Goal: Check status: Check status

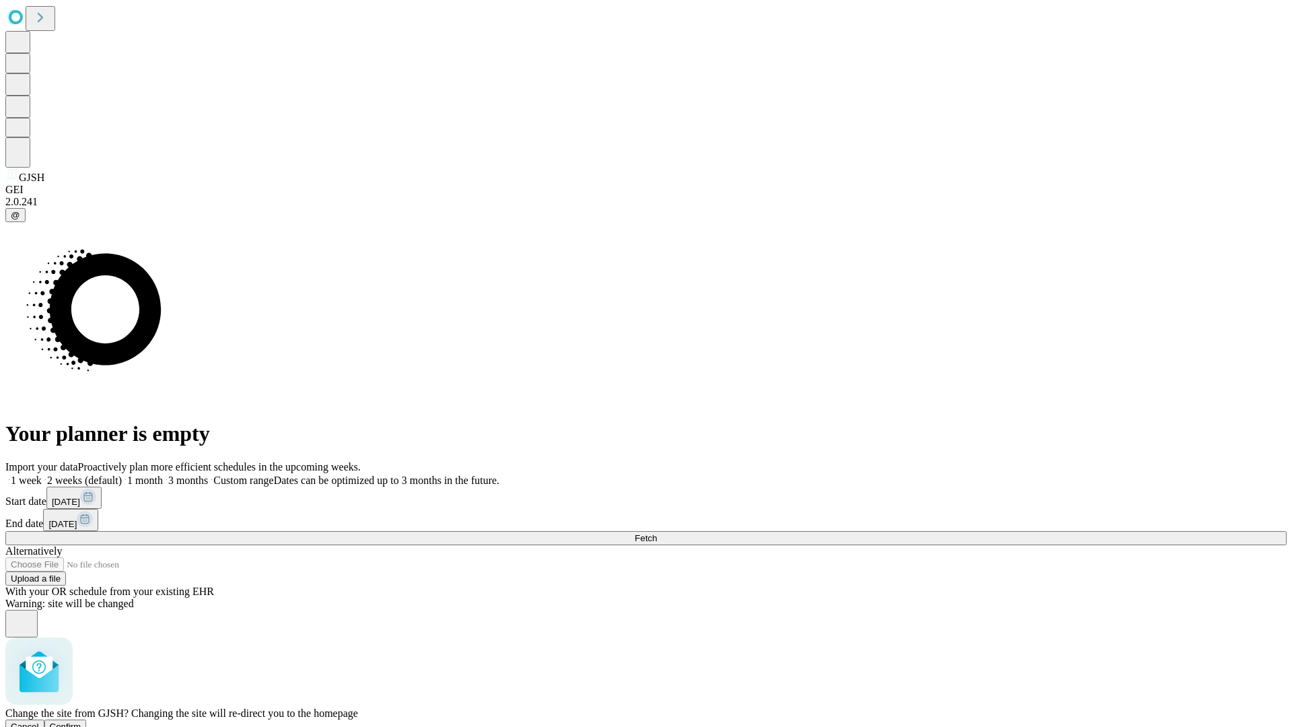
click at [81, 722] on span "Confirm" at bounding box center [66, 727] width 32 height 10
click at [163, 475] on label "1 month" at bounding box center [142, 480] width 41 height 11
click at [657, 533] on span "Fetch" at bounding box center [646, 538] width 22 height 10
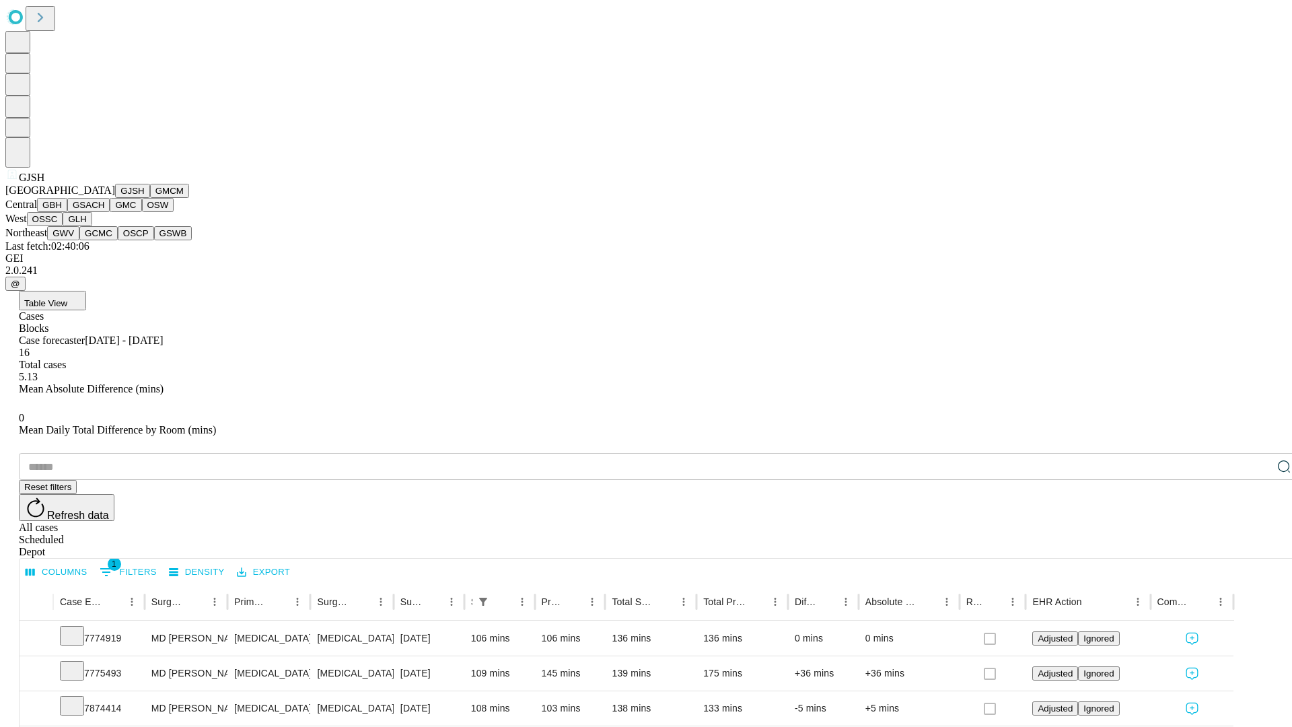
click at [150, 198] on button "GMCM" at bounding box center [169, 191] width 39 height 14
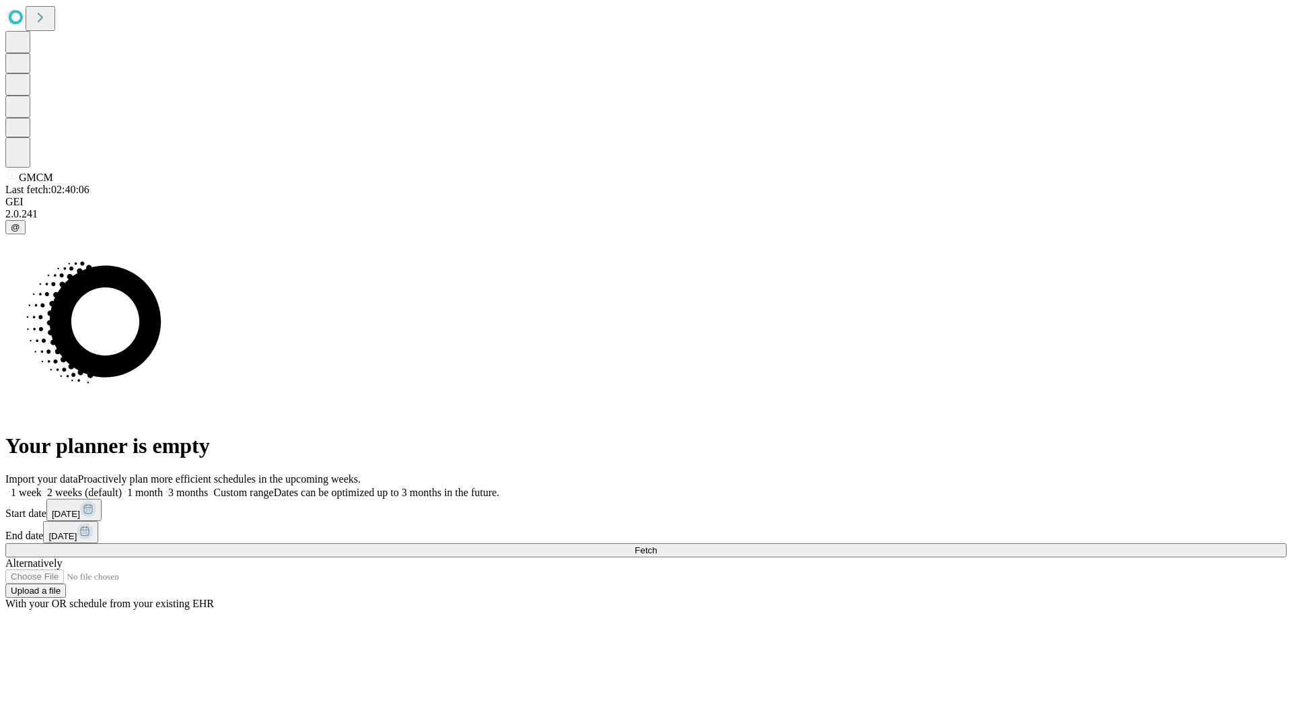
click at [163, 487] on label "1 month" at bounding box center [142, 492] width 41 height 11
click at [657, 545] on span "Fetch" at bounding box center [646, 550] width 22 height 10
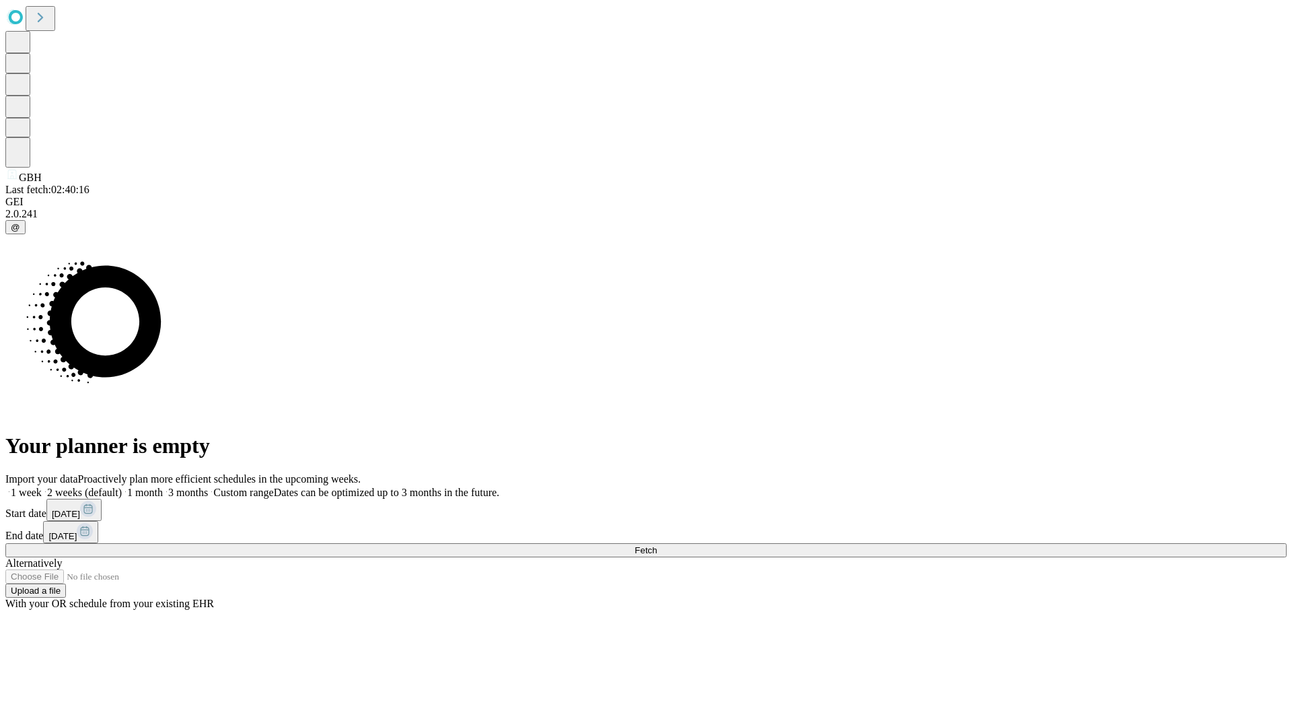
click at [163, 487] on label "1 month" at bounding box center [142, 492] width 41 height 11
click at [657, 545] on span "Fetch" at bounding box center [646, 550] width 22 height 10
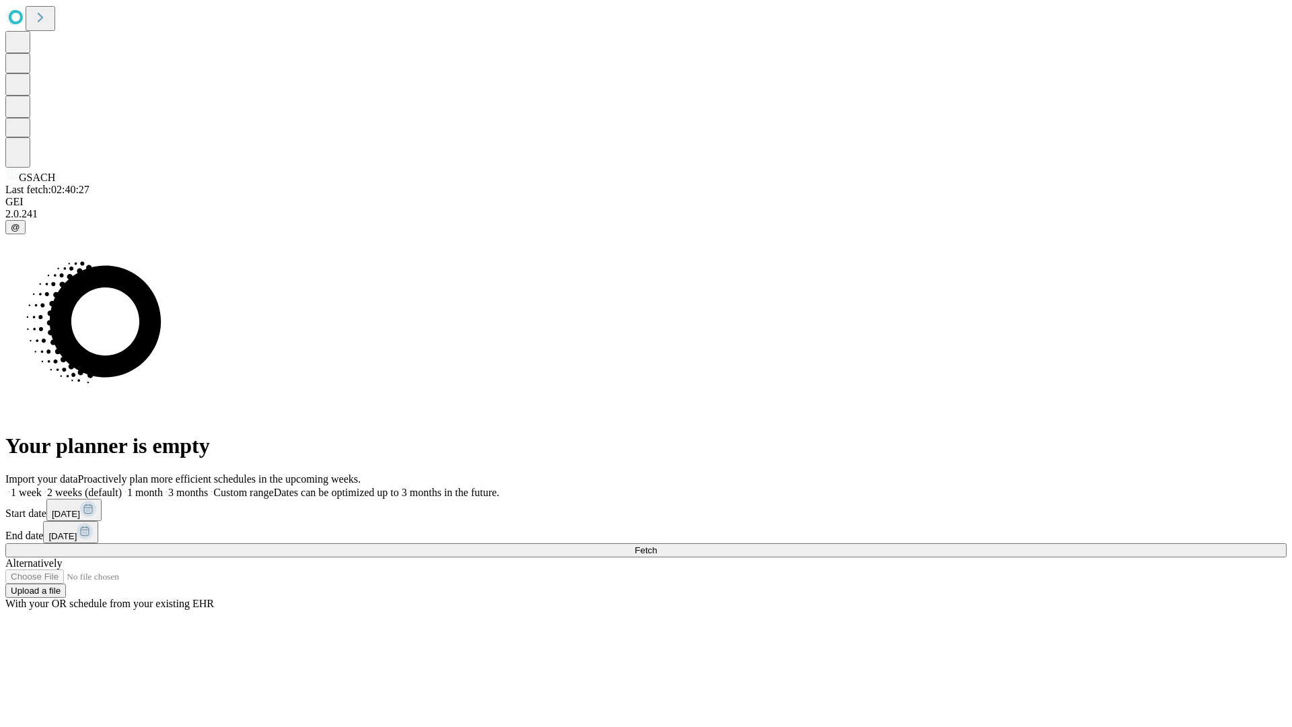
click at [163, 487] on label "1 month" at bounding box center [142, 492] width 41 height 11
click at [657, 545] on span "Fetch" at bounding box center [646, 550] width 22 height 10
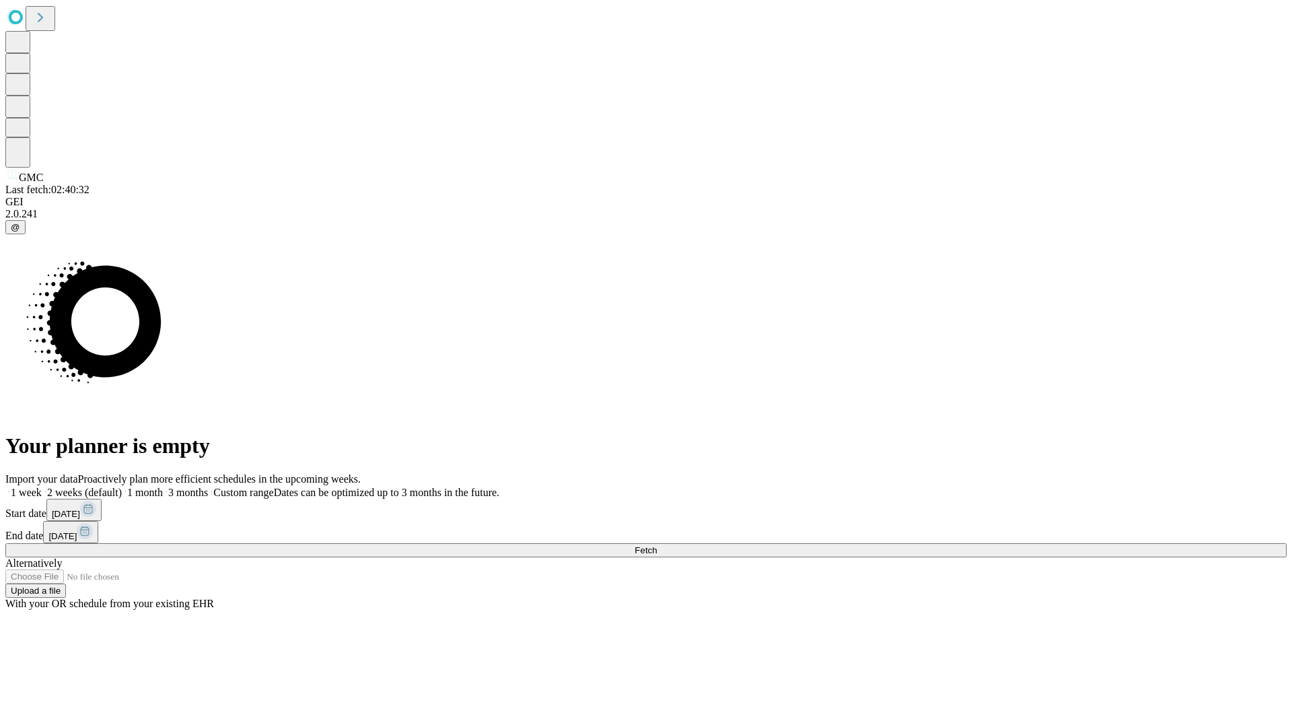
click at [163, 487] on label "1 month" at bounding box center [142, 492] width 41 height 11
click at [657, 545] on span "Fetch" at bounding box center [646, 550] width 22 height 10
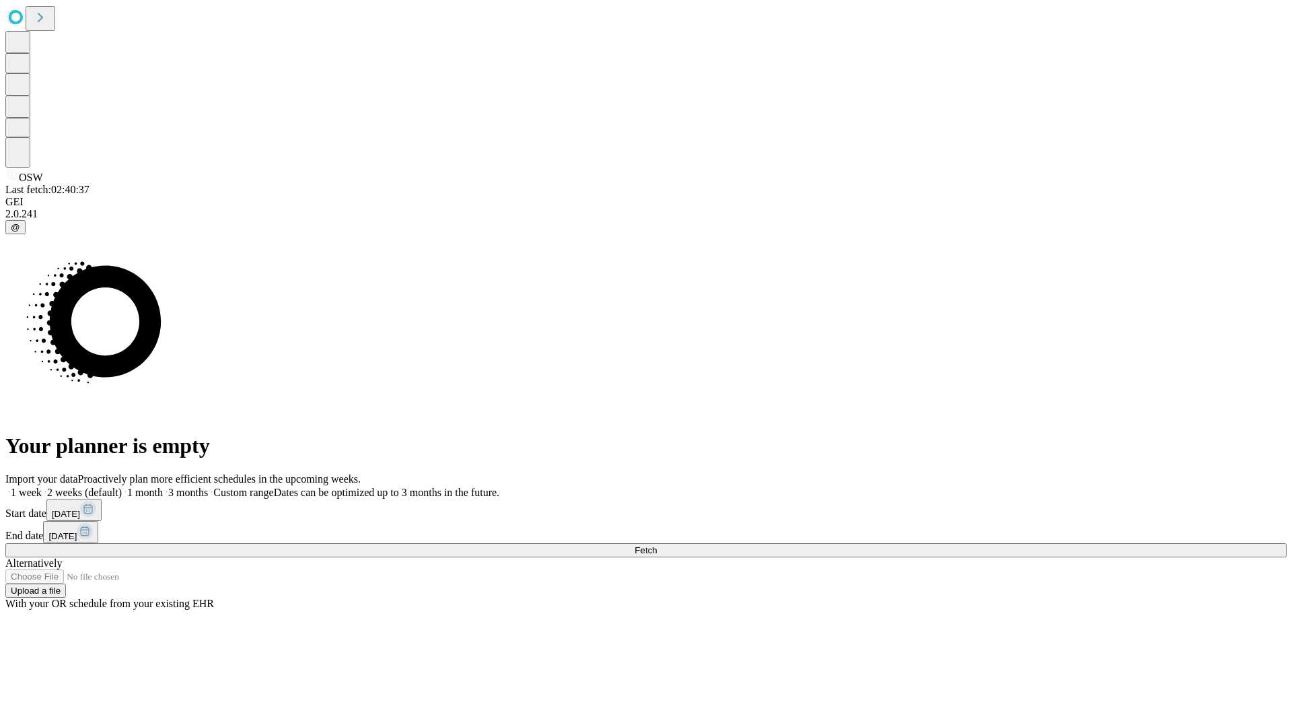
click at [163, 487] on label "1 month" at bounding box center [142, 492] width 41 height 11
click at [657, 545] on span "Fetch" at bounding box center [646, 550] width 22 height 10
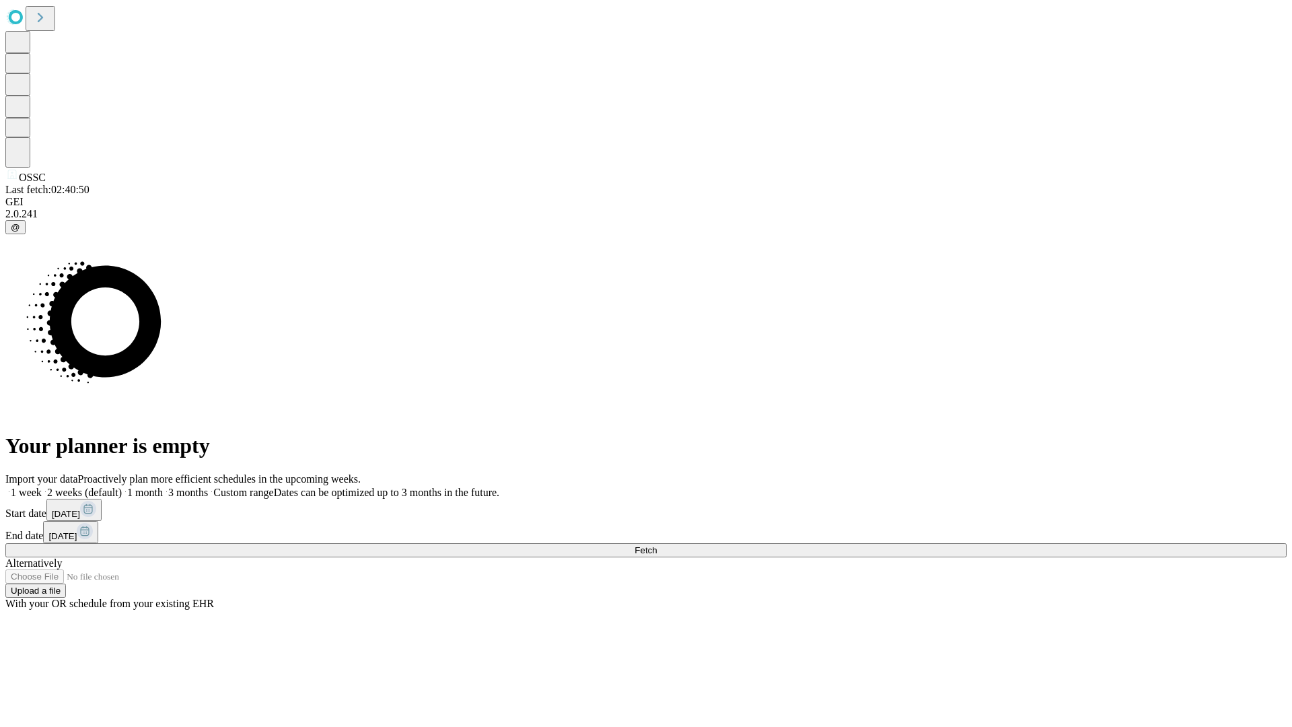
click at [163, 487] on label "1 month" at bounding box center [142, 492] width 41 height 11
click at [657, 545] on span "Fetch" at bounding box center [646, 550] width 22 height 10
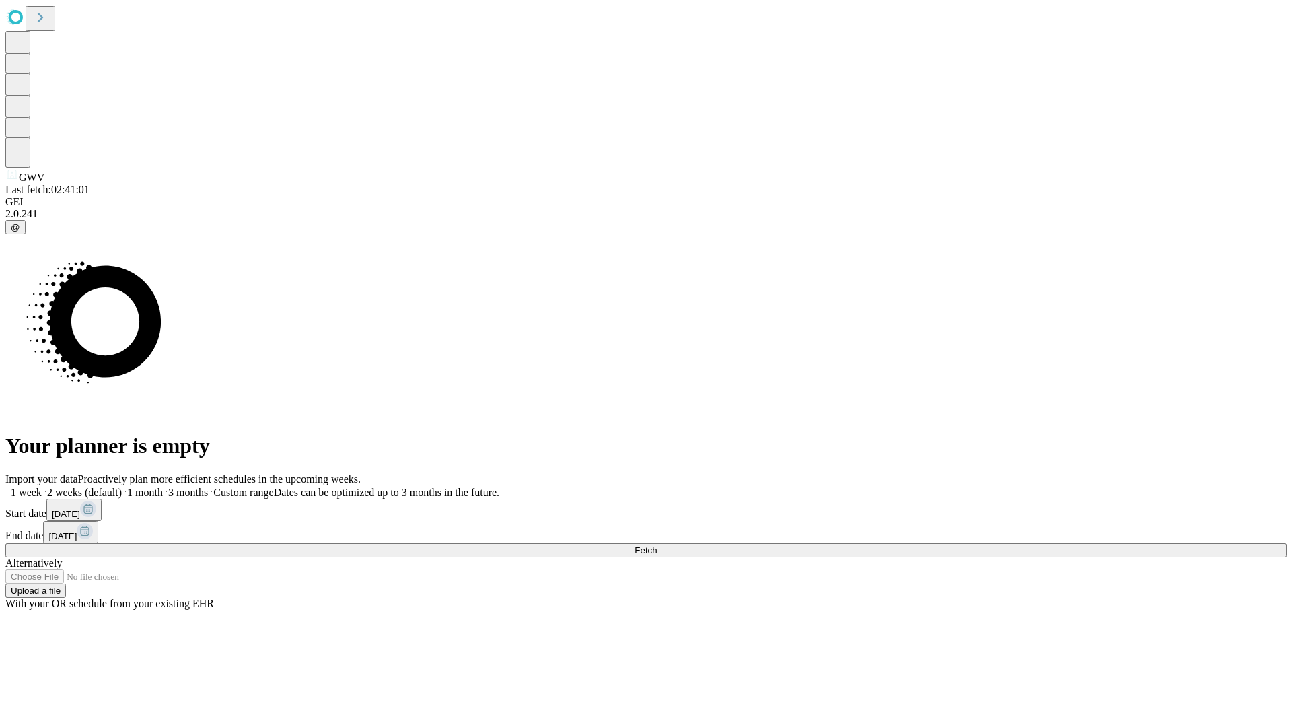
click at [163, 487] on label "1 month" at bounding box center [142, 492] width 41 height 11
click at [657, 545] on span "Fetch" at bounding box center [646, 550] width 22 height 10
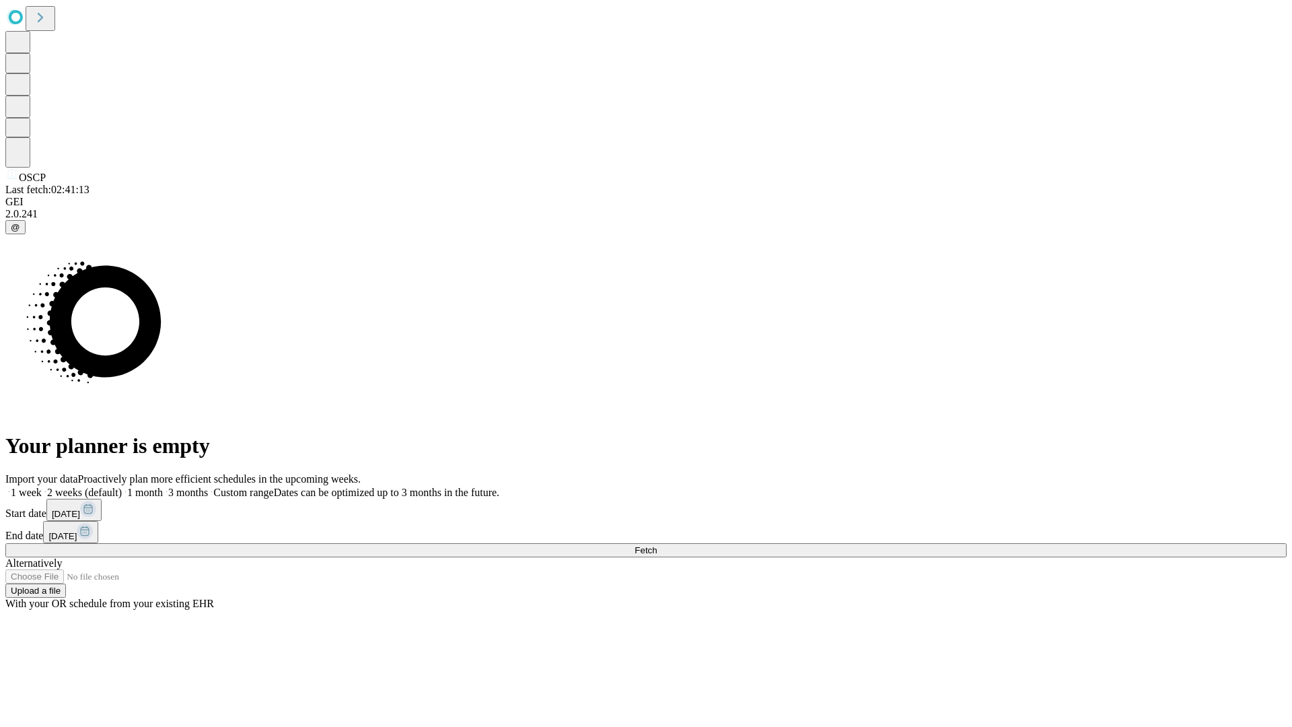
click at [163, 487] on label "1 month" at bounding box center [142, 492] width 41 height 11
click at [657, 545] on span "Fetch" at bounding box center [646, 550] width 22 height 10
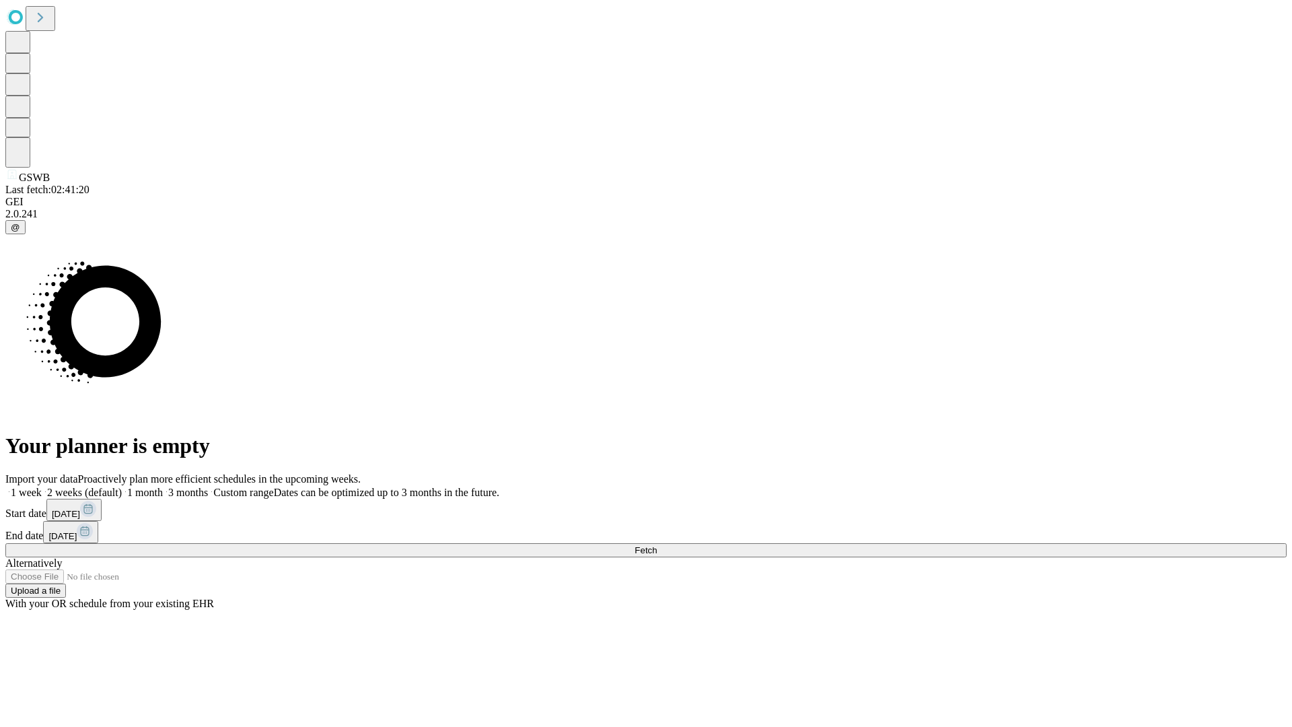
click at [163, 487] on label "1 month" at bounding box center [142, 492] width 41 height 11
click at [657, 545] on span "Fetch" at bounding box center [646, 550] width 22 height 10
